Goal: Find specific page/section: Find specific page/section

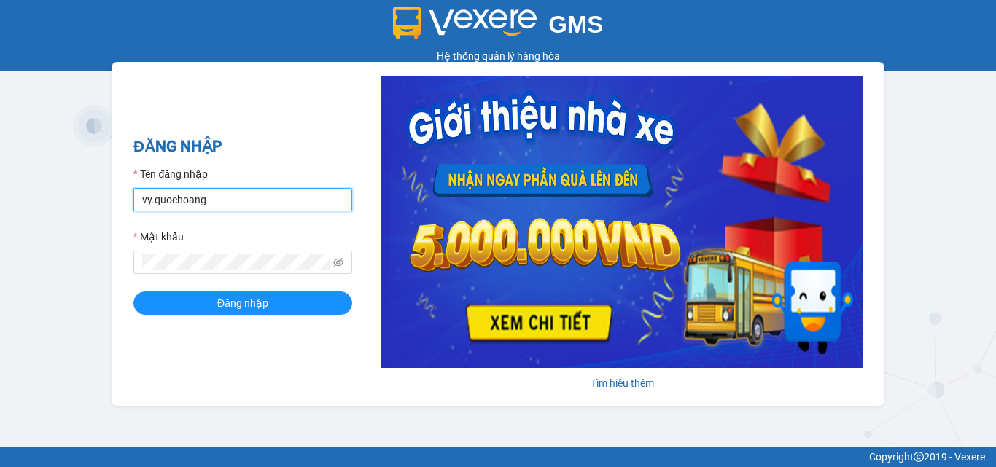
click at [151, 202] on input "vy.quochoang" at bounding box center [242, 199] width 219 height 23
type input "haiyen.quochoang"
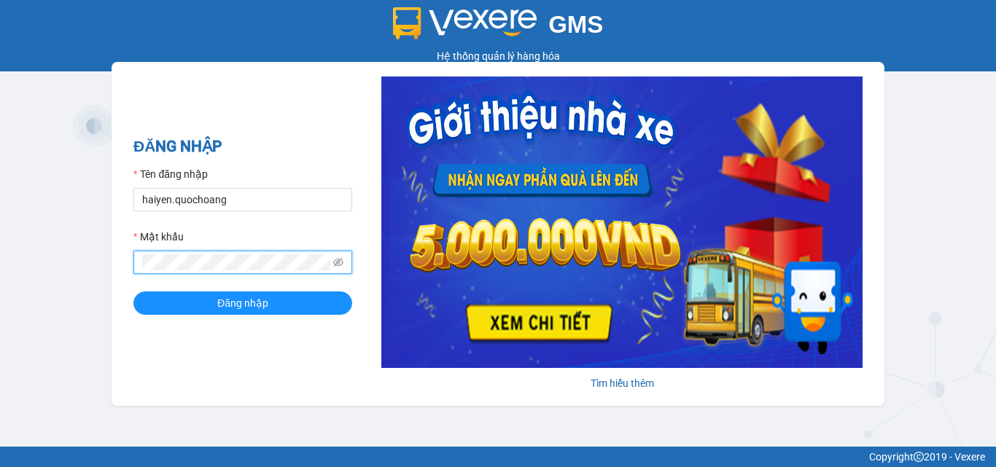
click at [133, 292] on button "Đăng nhập" at bounding box center [242, 303] width 219 height 23
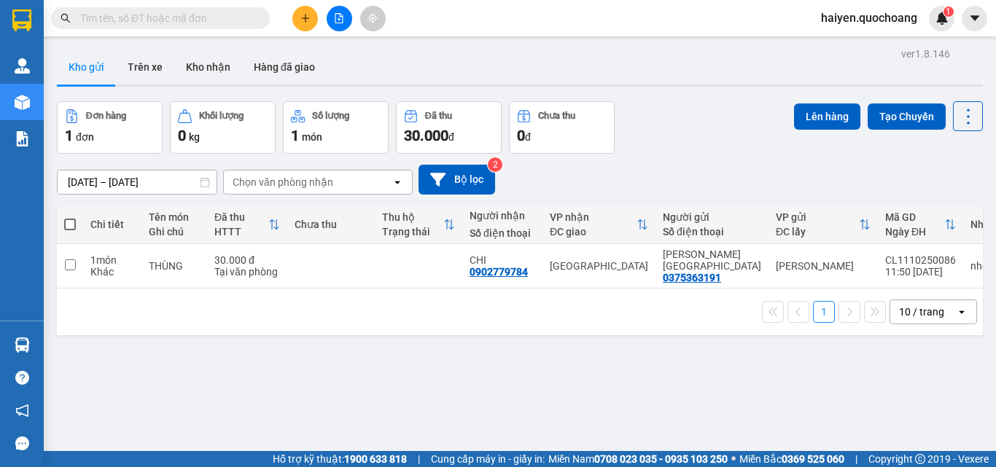
click at [215, 19] on input "text" at bounding box center [166, 18] width 172 height 16
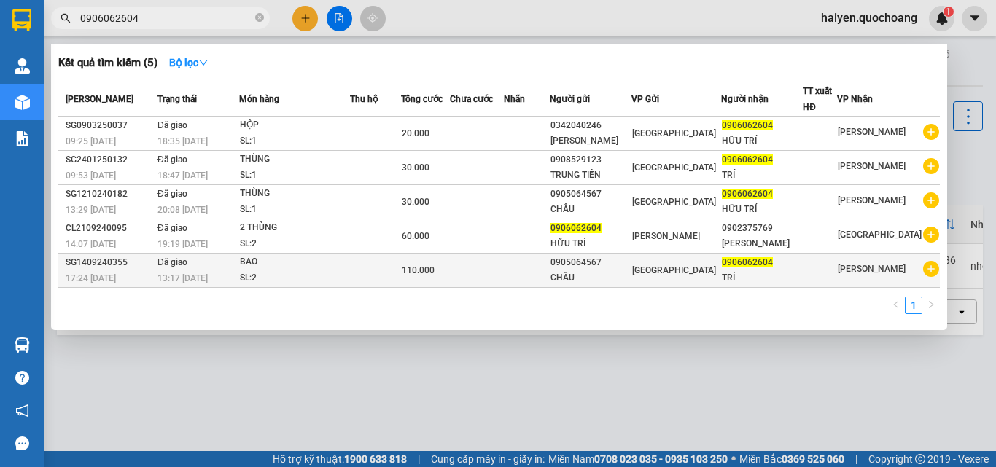
type input "0906062604"
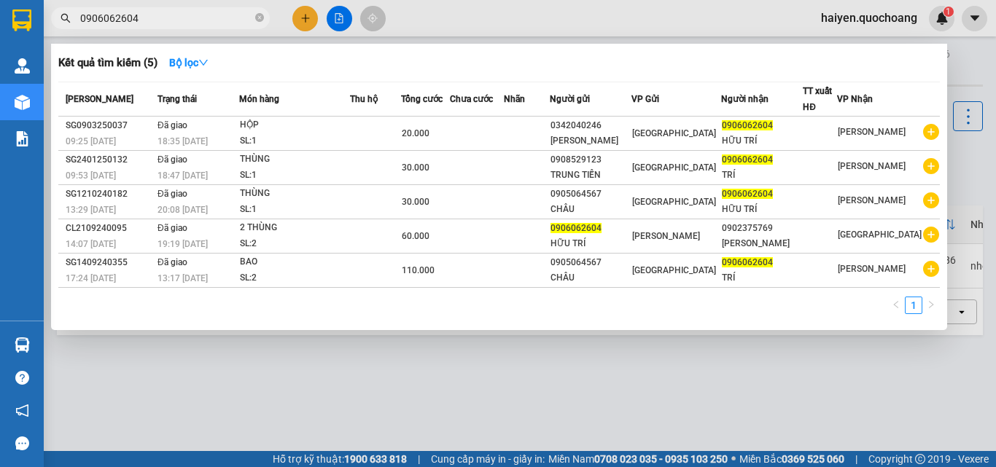
drag, startPoint x: 175, startPoint y: 25, endPoint x: 101, endPoint y: 34, distance: 74.1
click at [94, 31] on div "Kết quả tìm kiếm ( 5 ) Bộ lọc Mã ĐH Trạng thái Món hàng Thu hộ Tổng cước Chưa c…" at bounding box center [142, 19] width 284 height 26
click at [167, 8] on span "0906062604" at bounding box center [160, 18] width 219 height 22
click at [157, 15] on input "0906062604" at bounding box center [166, 18] width 172 height 16
drag, startPoint x: 163, startPoint y: 24, endPoint x: 48, endPoint y: 12, distance: 115.1
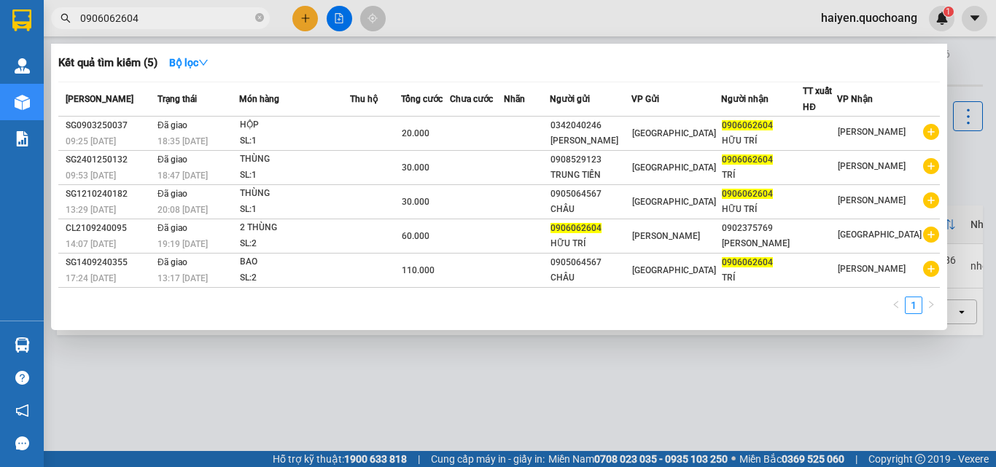
click at [48, 12] on div "0906062604" at bounding box center [142, 18] width 284 height 22
